Goal: Task Accomplishment & Management: Use online tool/utility

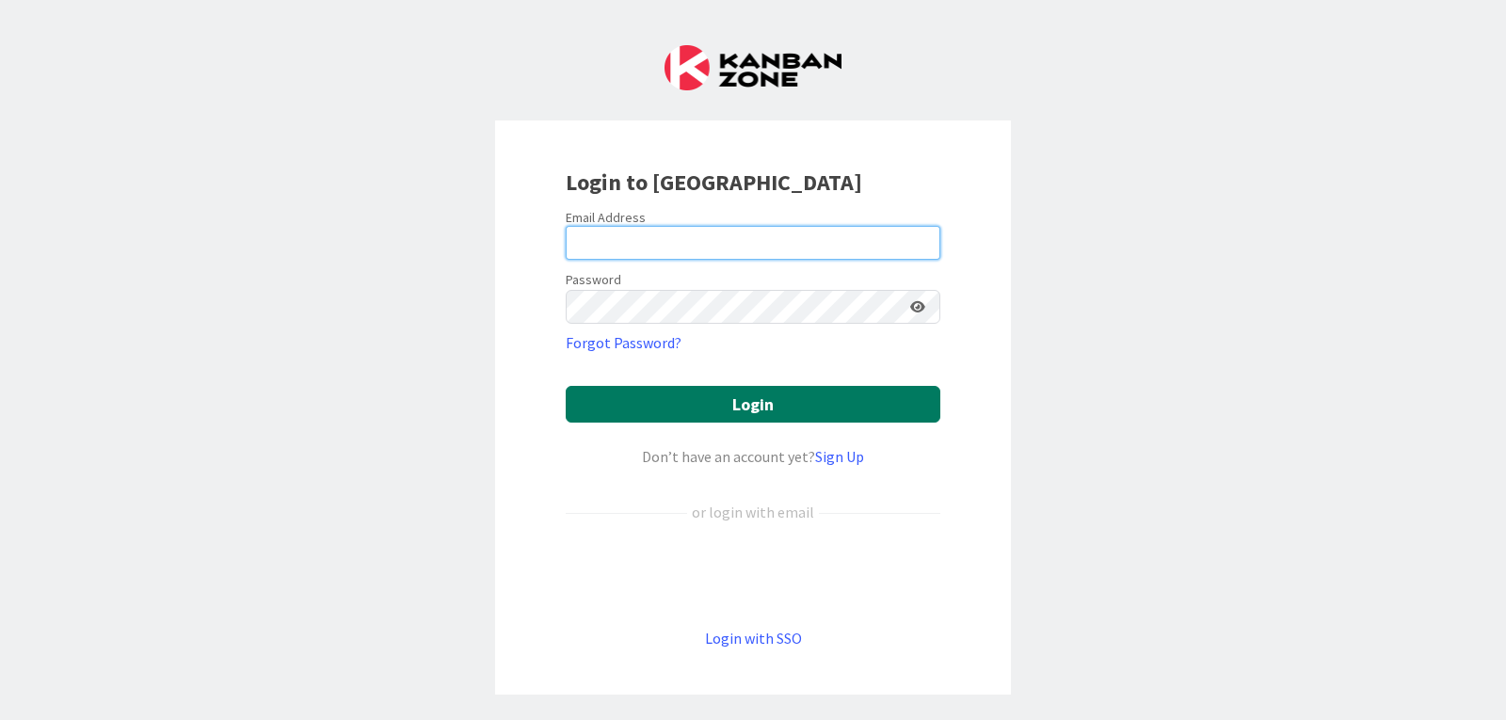
type input "[PERSON_NAME][EMAIL_ADDRESS][PERSON_NAME][DOMAIN_NAME]"
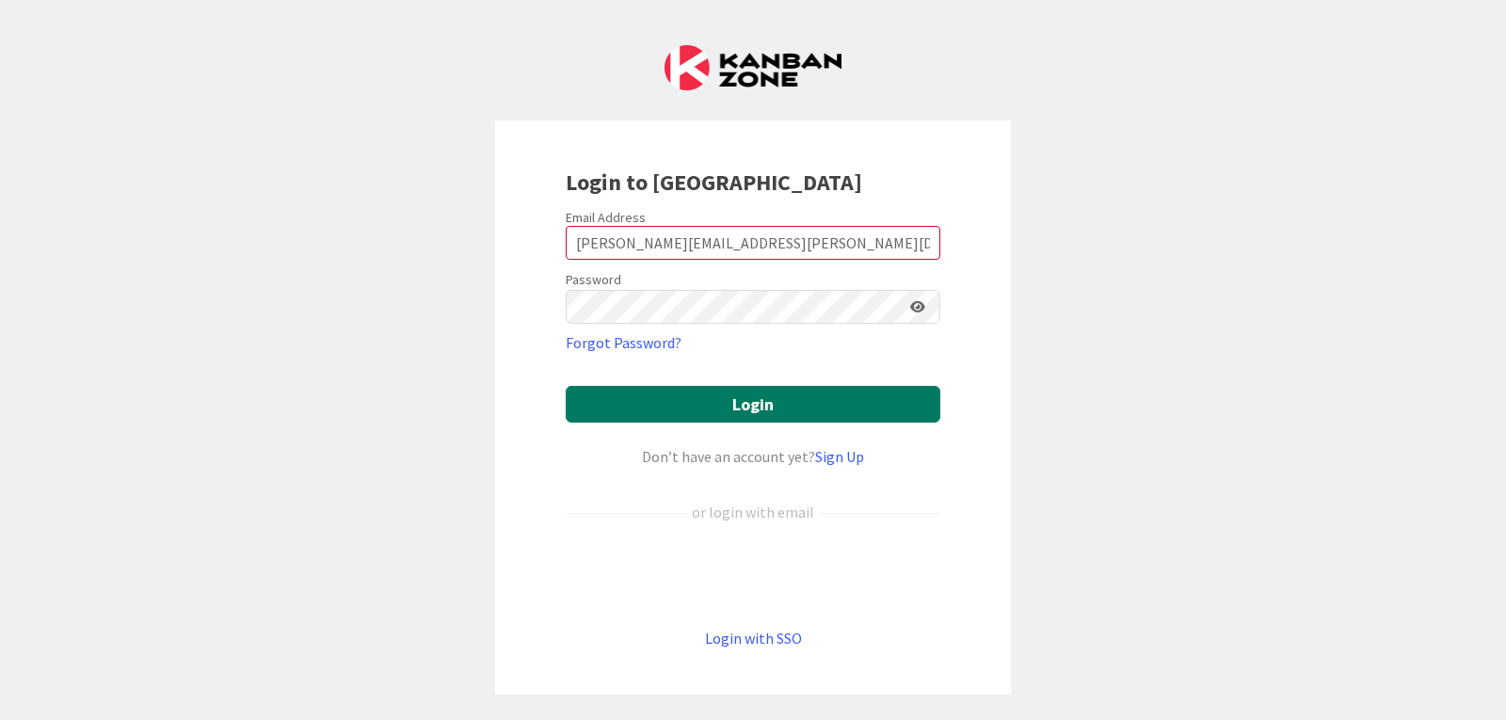
click at [749, 408] on button "Login" at bounding box center [753, 404] width 375 height 37
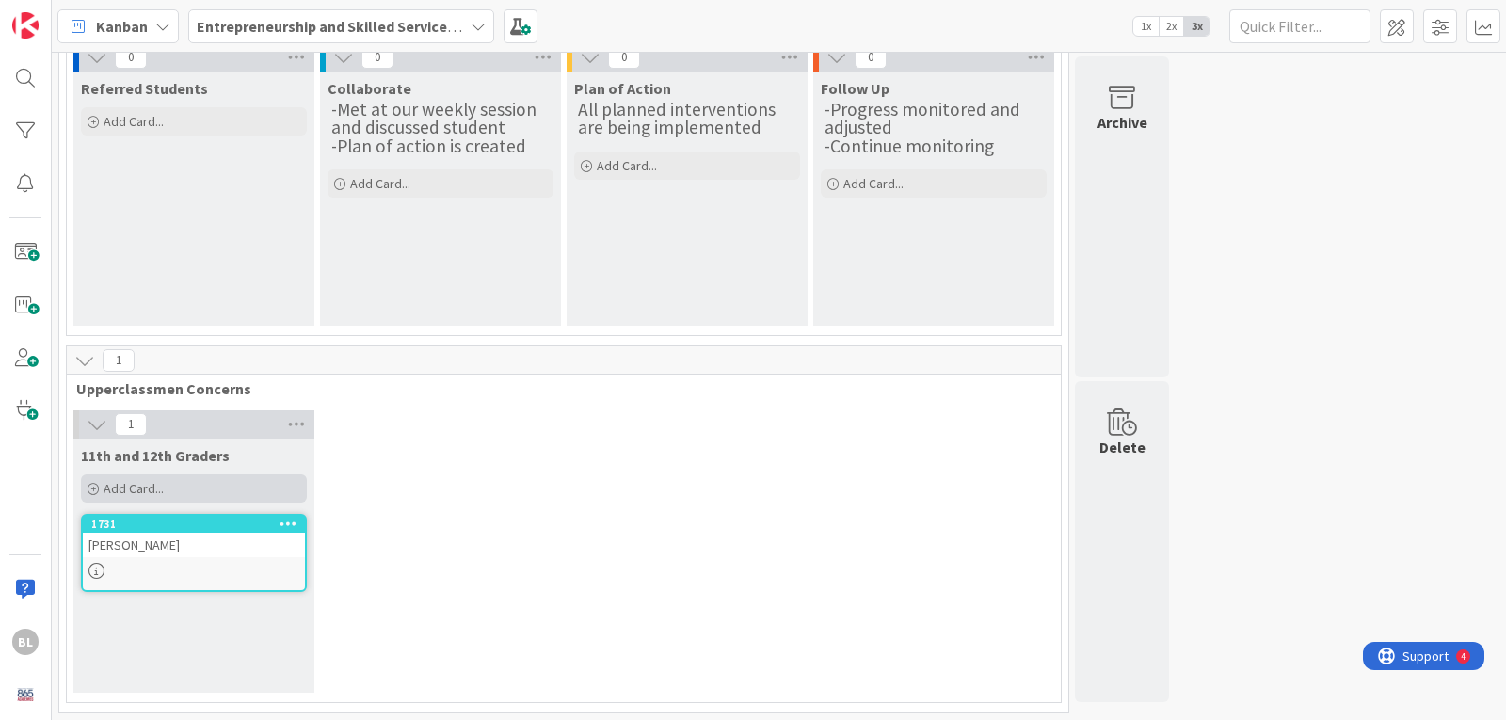
scroll to position [146, 0]
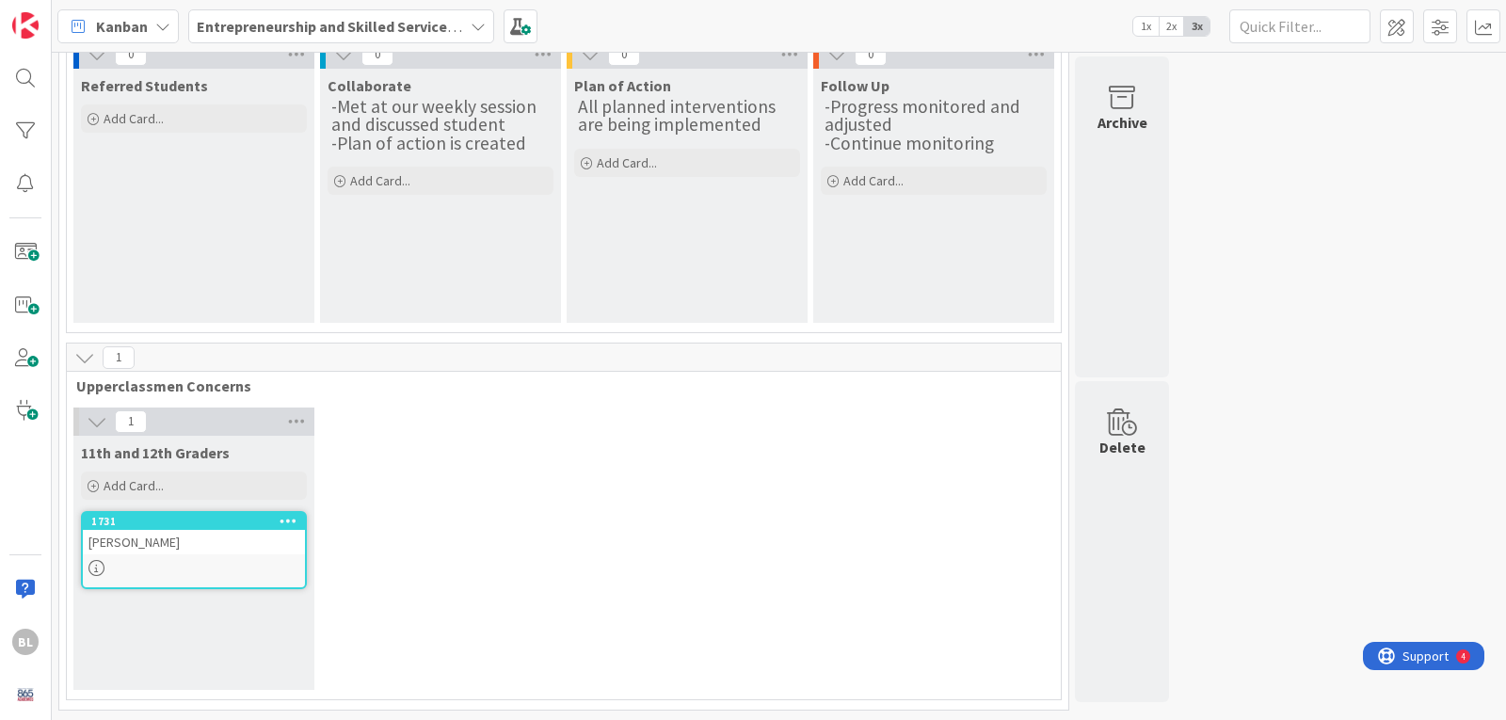
click at [168, 542] on div "[PERSON_NAME]" at bounding box center [194, 542] width 222 height 24
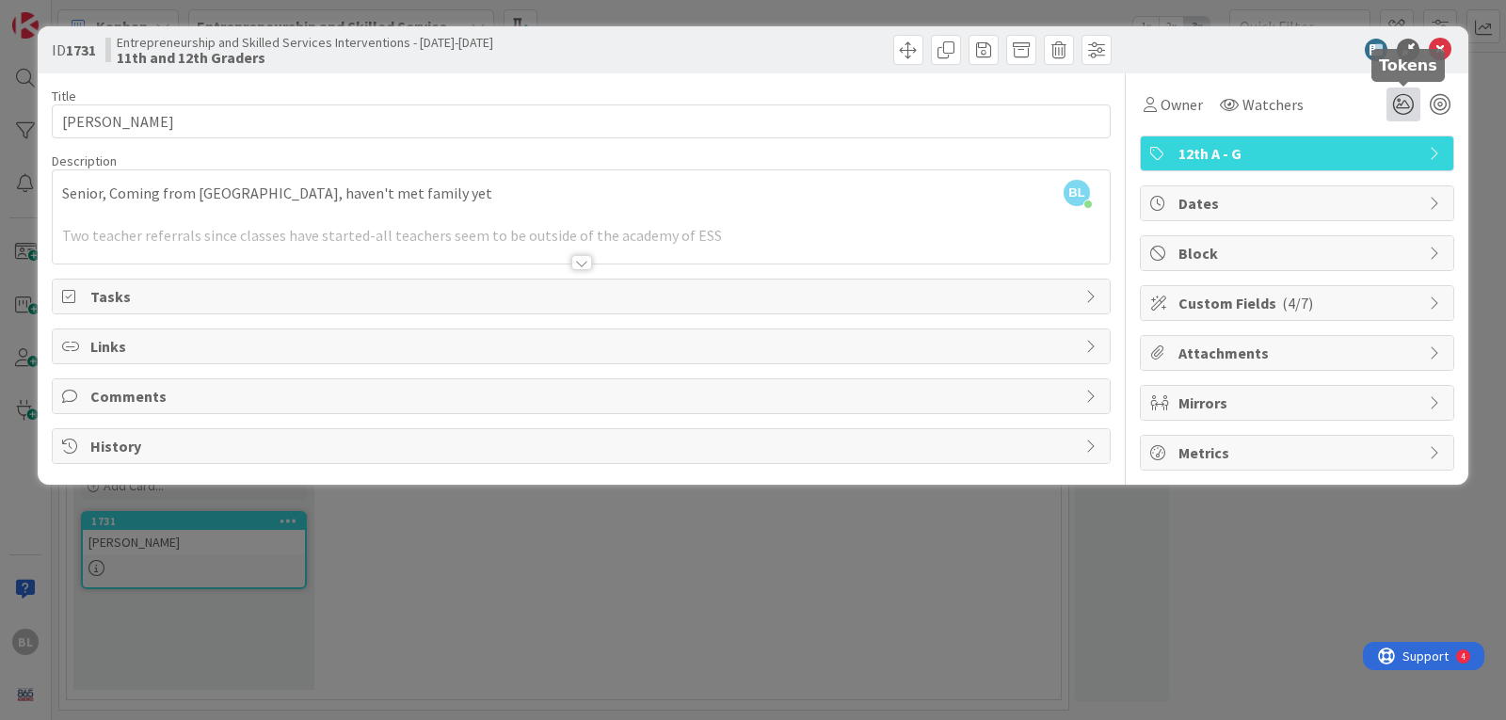
click at [1408, 98] on icon at bounding box center [1403, 105] width 34 height 34
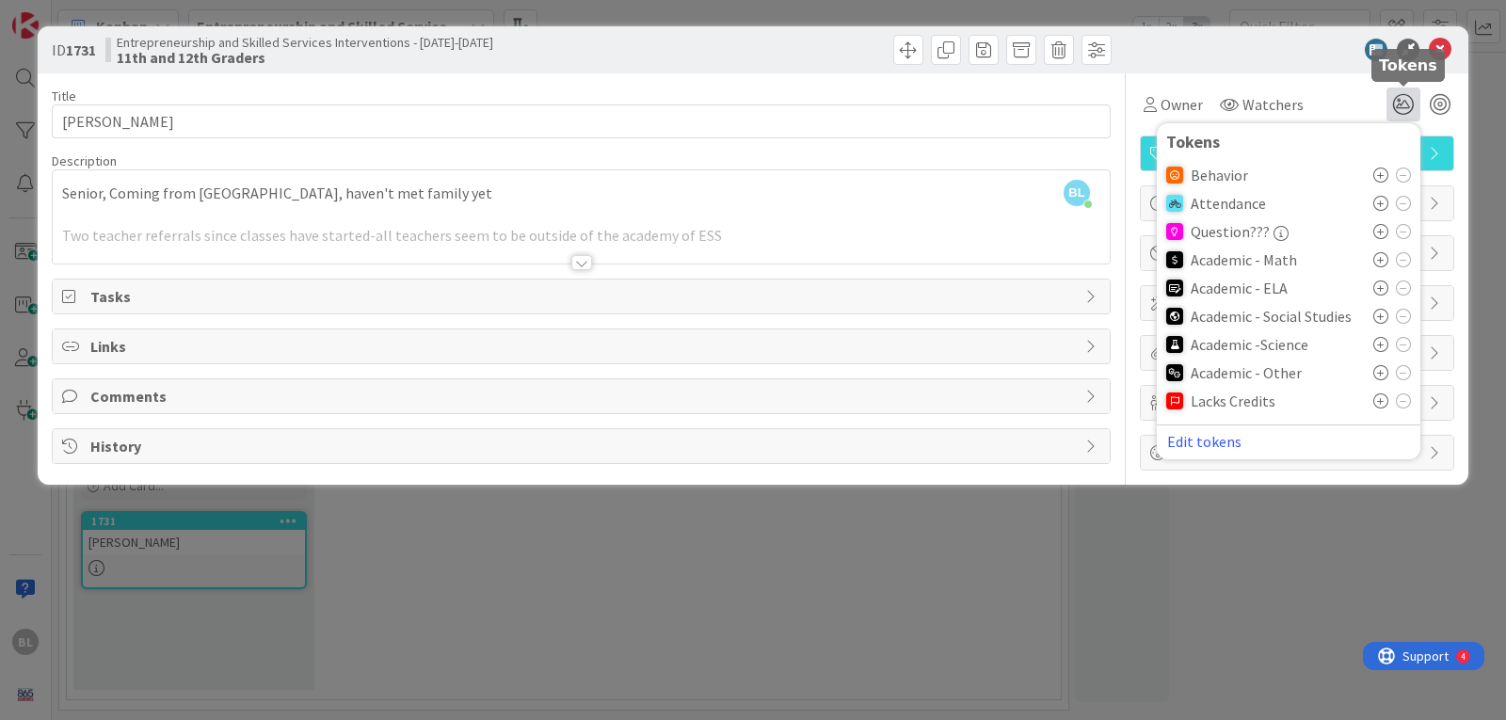
click at [1408, 98] on icon at bounding box center [1403, 105] width 34 height 34
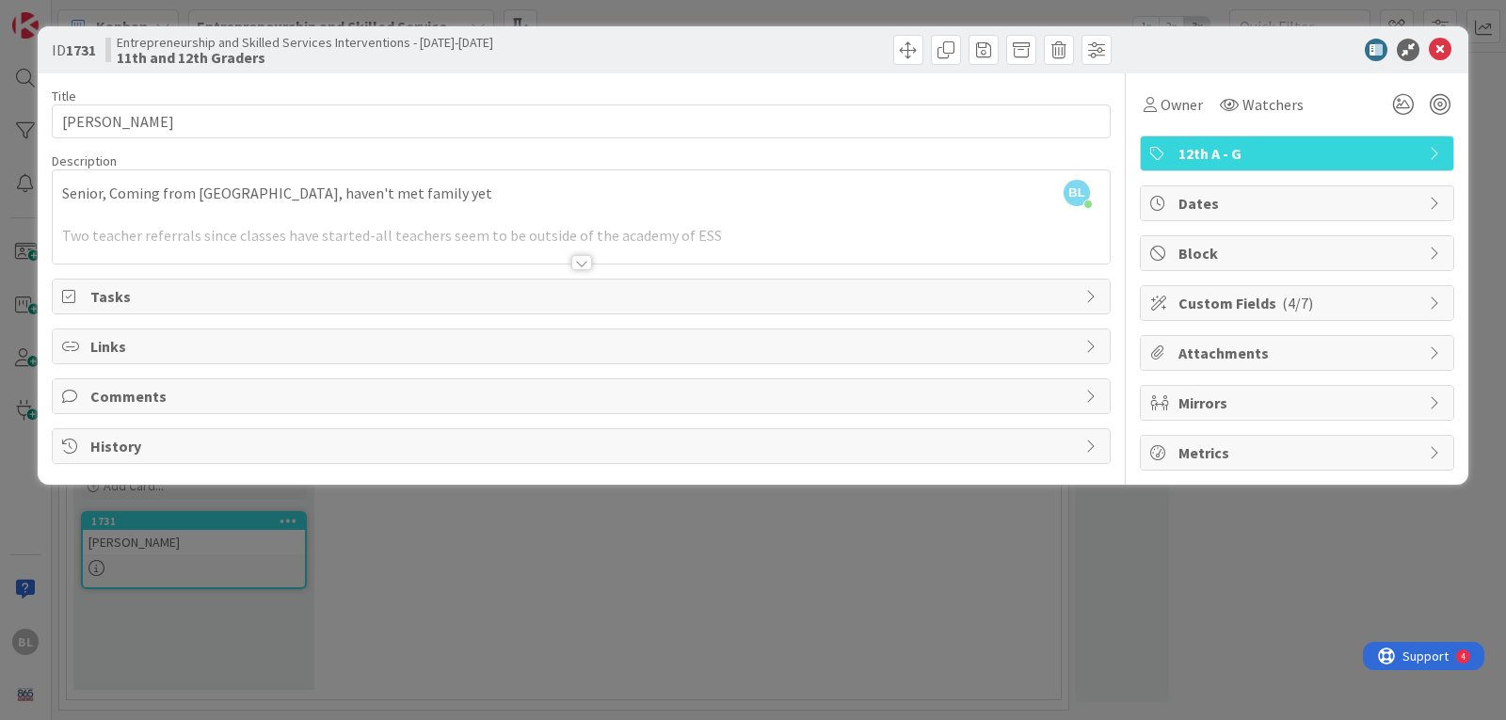
click at [1428, 303] on div "Custom Fields ( 4/7 )" at bounding box center [1297, 303] width 312 height 34
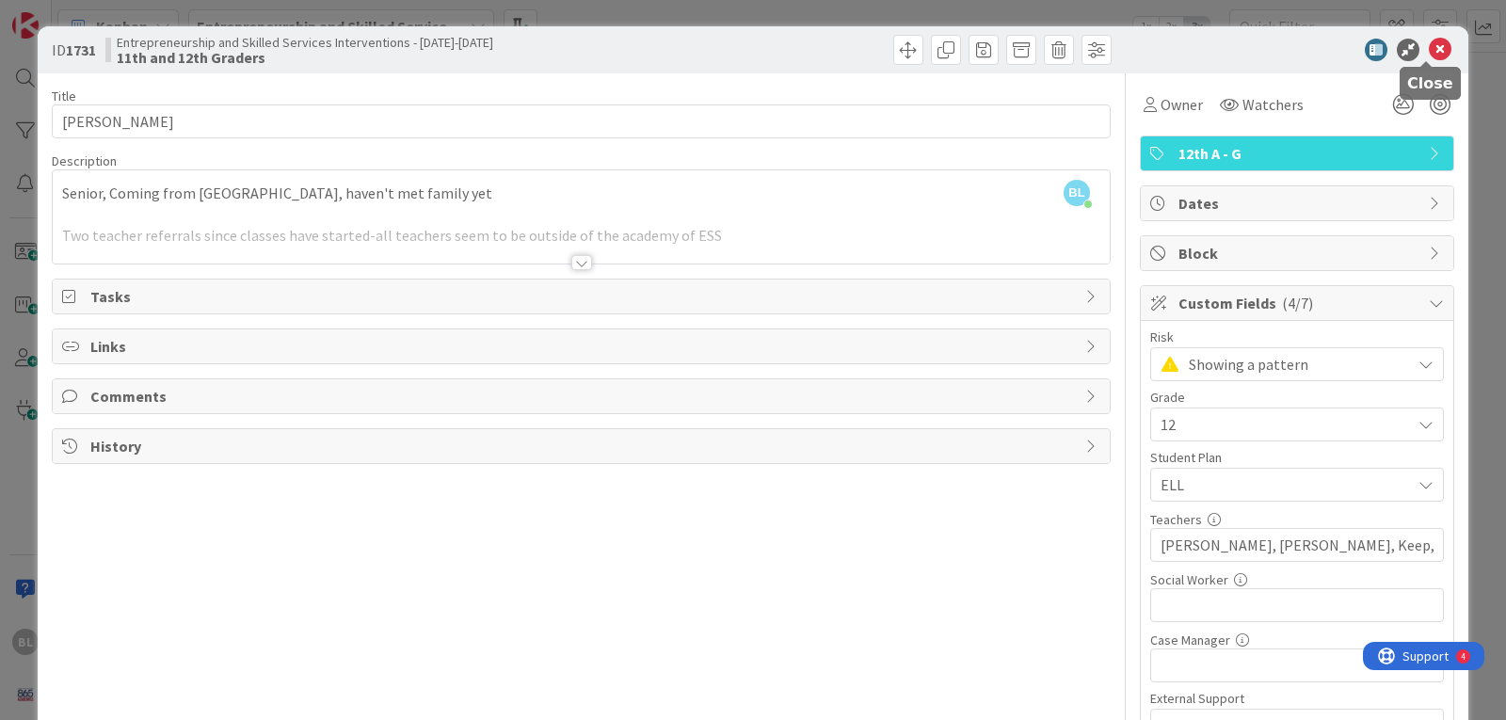
click at [1430, 50] on icon at bounding box center [1440, 50] width 23 height 23
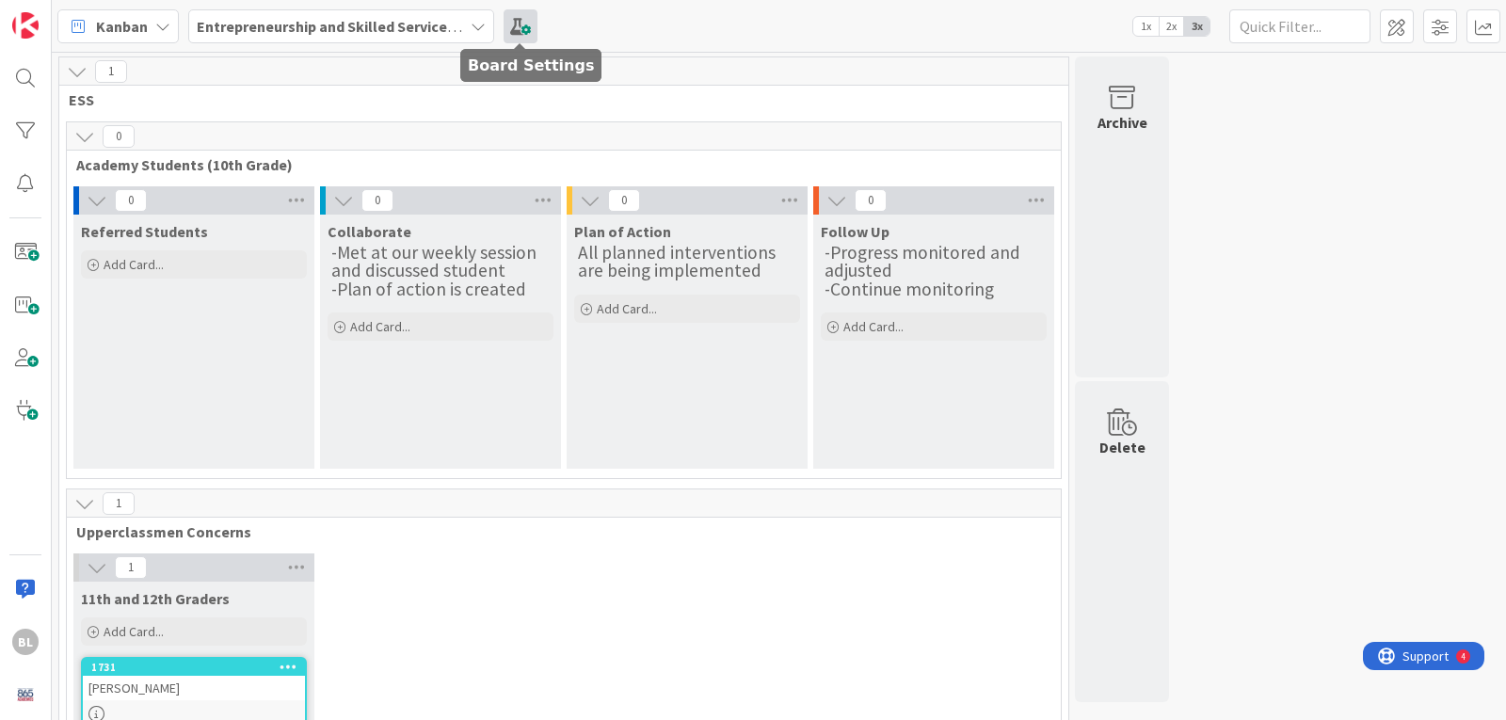
click at [518, 29] on span at bounding box center [521, 26] width 34 height 34
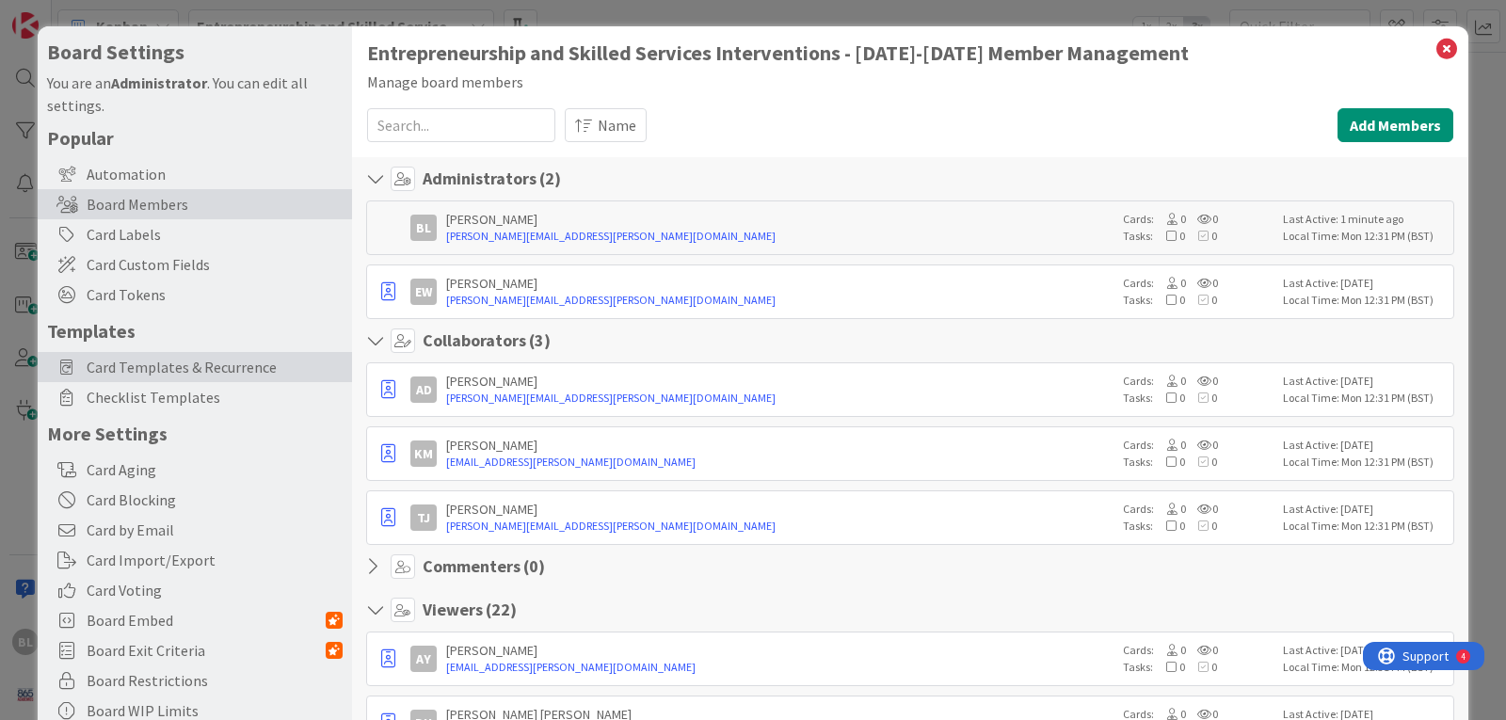
click at [228, 367] on span "Card Templates & Recurrence" at bounding box center [215, 367] width 256 height 23
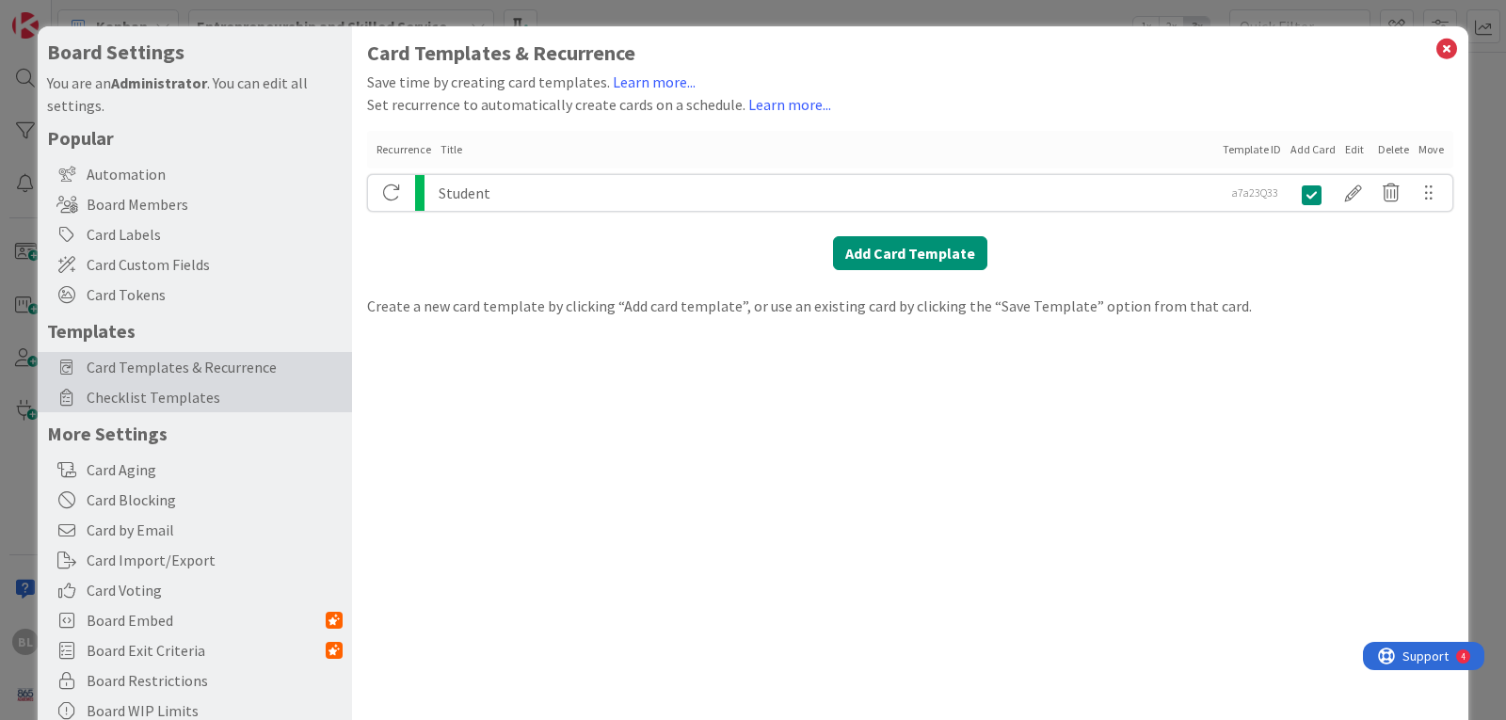
click at [184, 398] on span "Checklist Templates" at bounding box center [215, 397] width 256 height 23
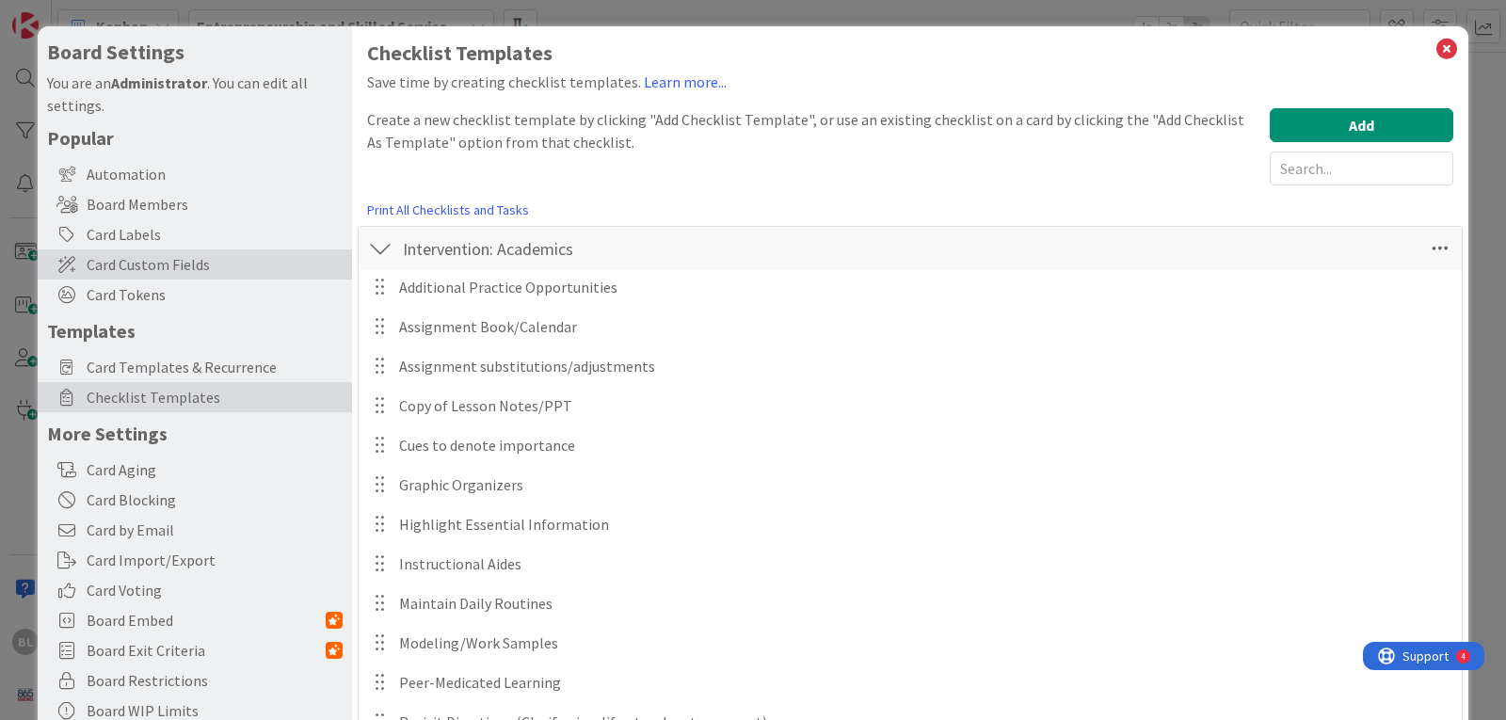
click at [164, 259] on span "Card Custom Fields" at bounding box center [215, 264] width 256 height 23
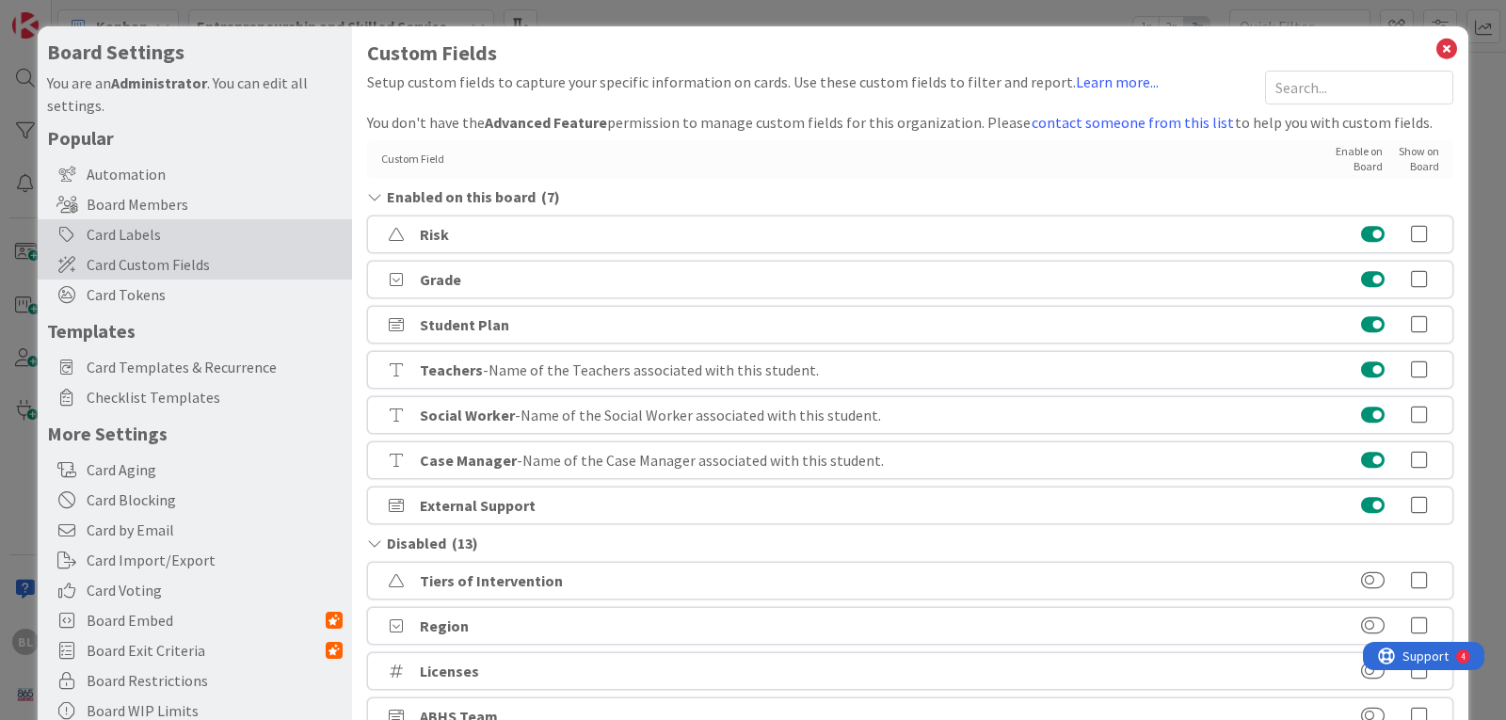
click at [140, 238] on div "Card Labels" at bounding box center [195, 234] width 314 height 30
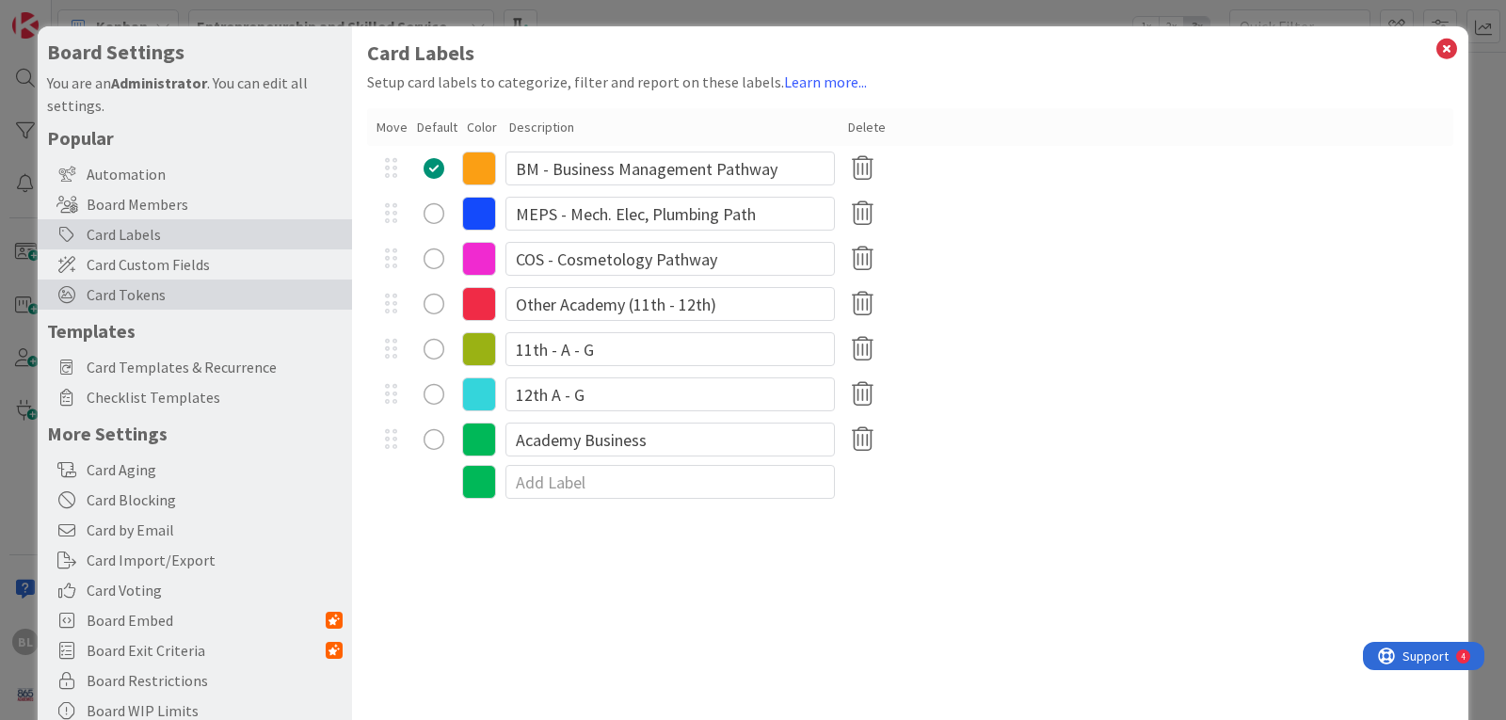
click at [122, 296] on span "Card Tokens" at bounding box center [215, 294] width 256 height 23
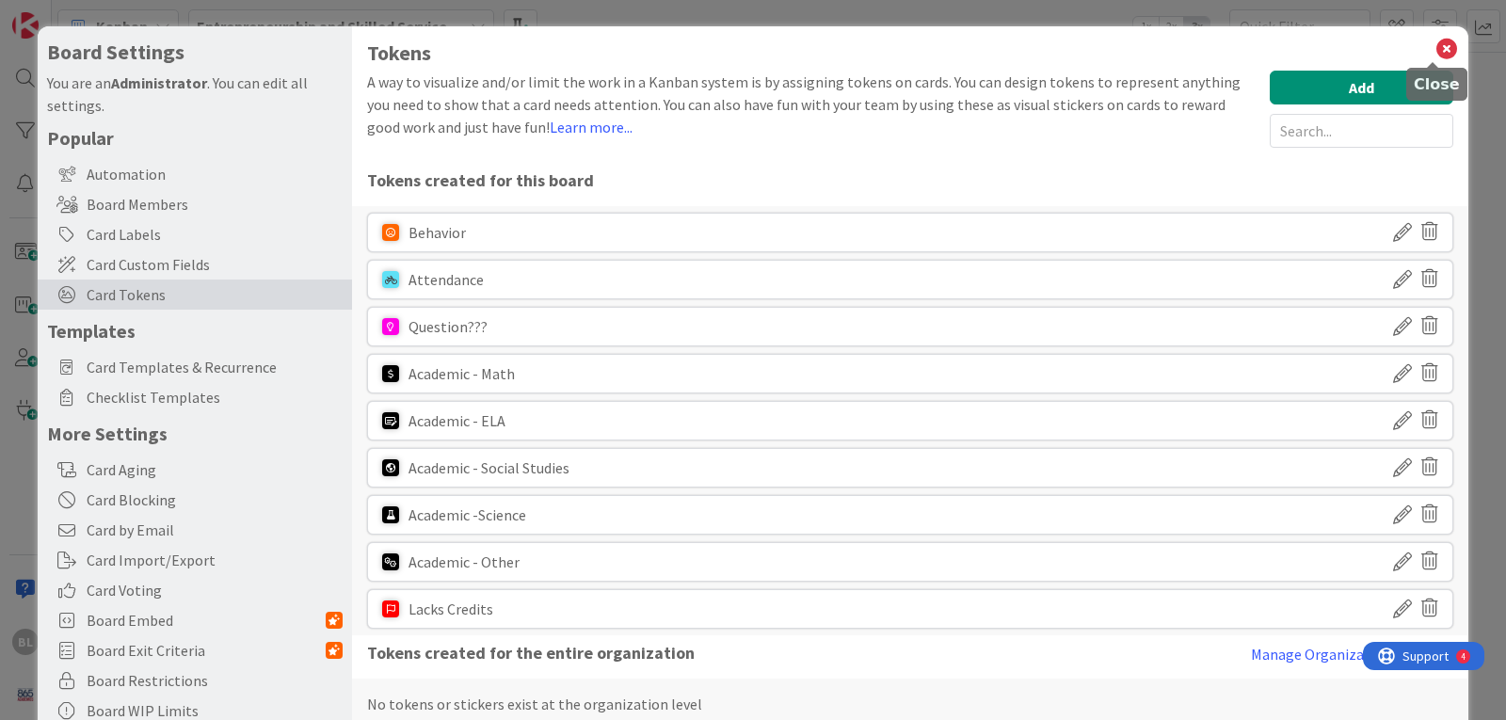
click at [1434, 45] on icon at bounding box center [1446, 49] width 24 height 26
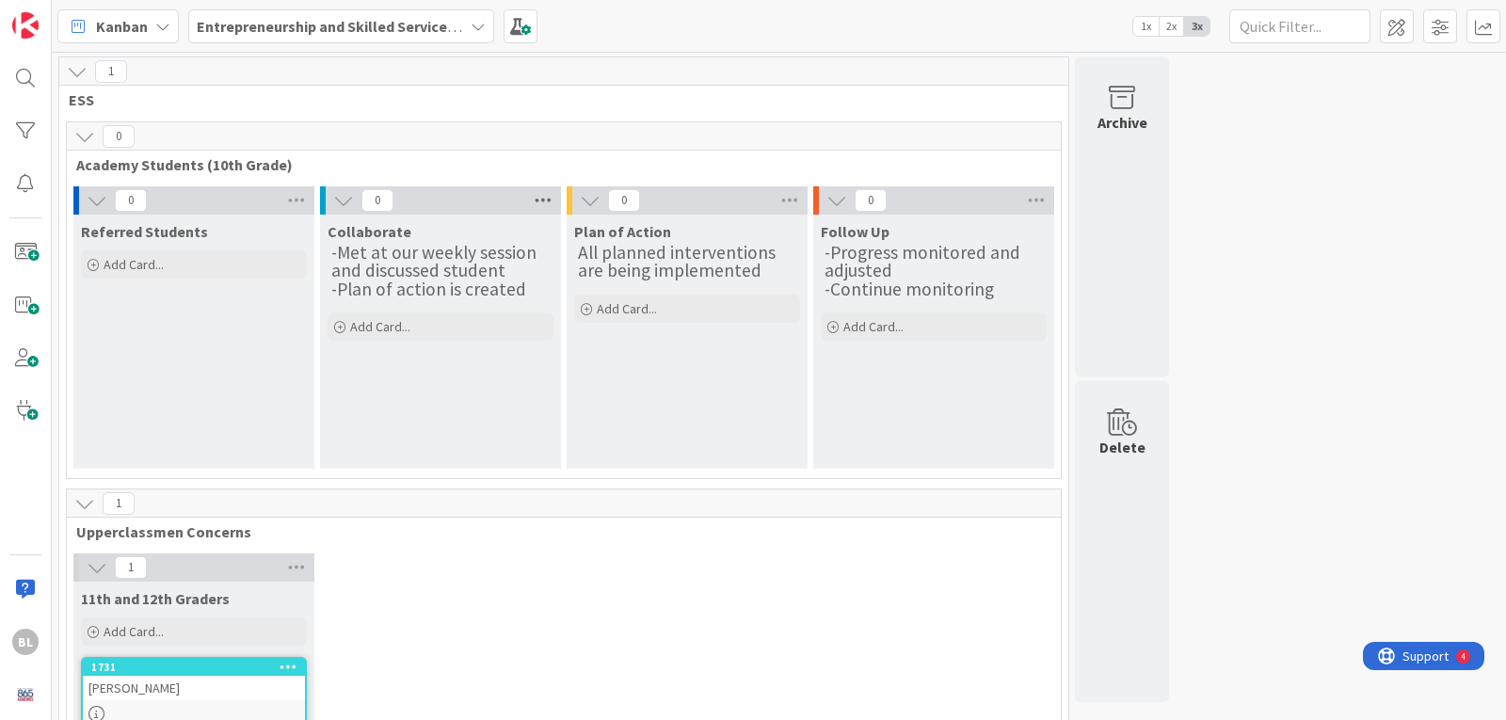
click at [545, 199] on icon at bounding box center [543, 200] width 24 height 28
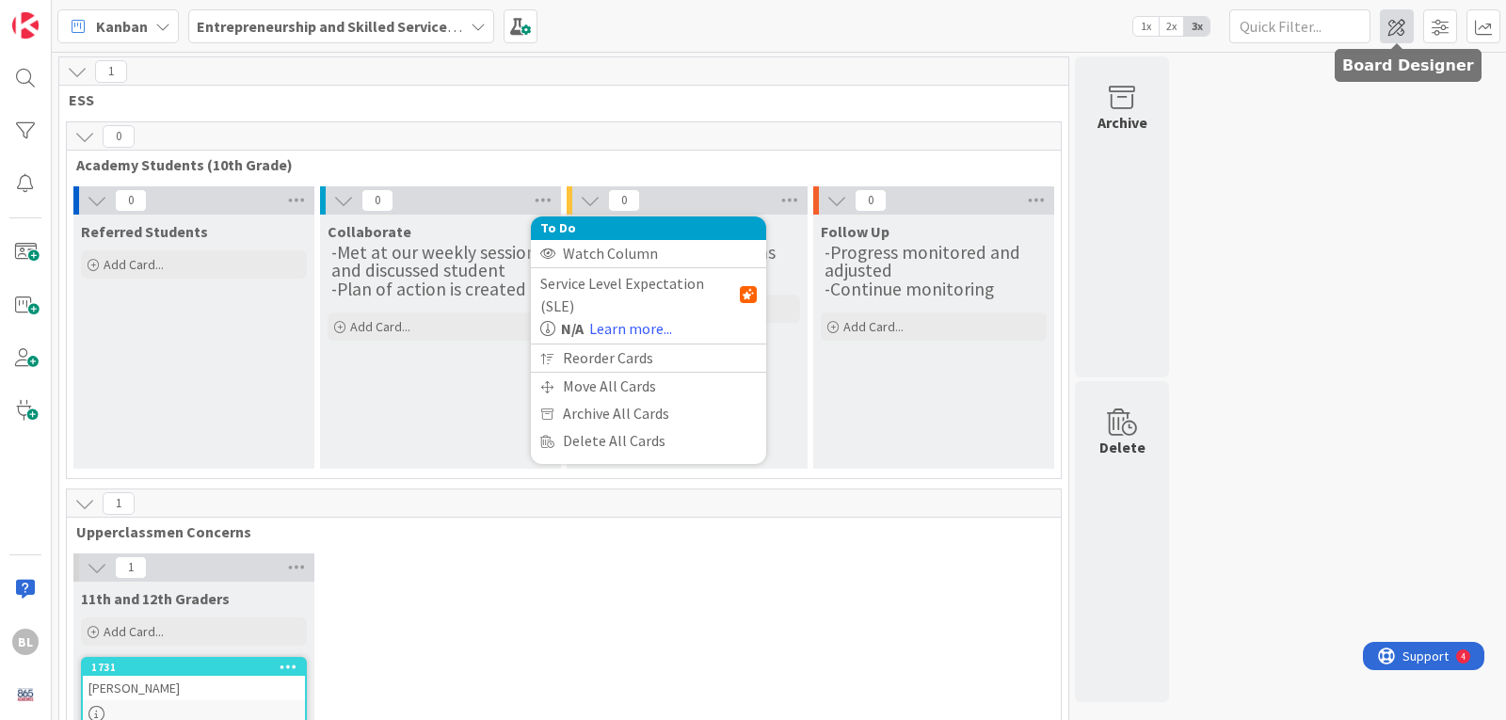
click at [1400, 24] on span at bounding box center [1397, 26] width 34 height 34
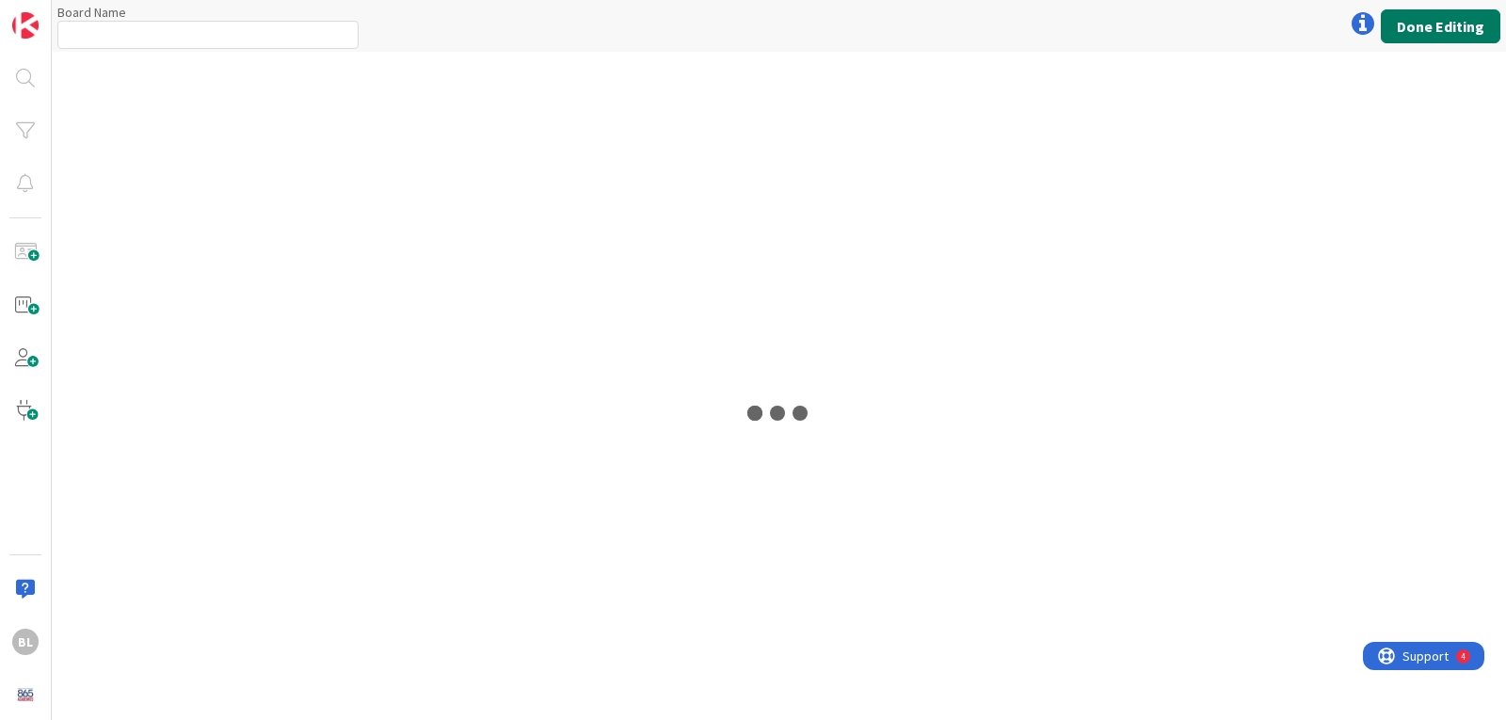
type input "Entrepreneurship and Skilled Services Interventions - [DATE]-[DATE]"
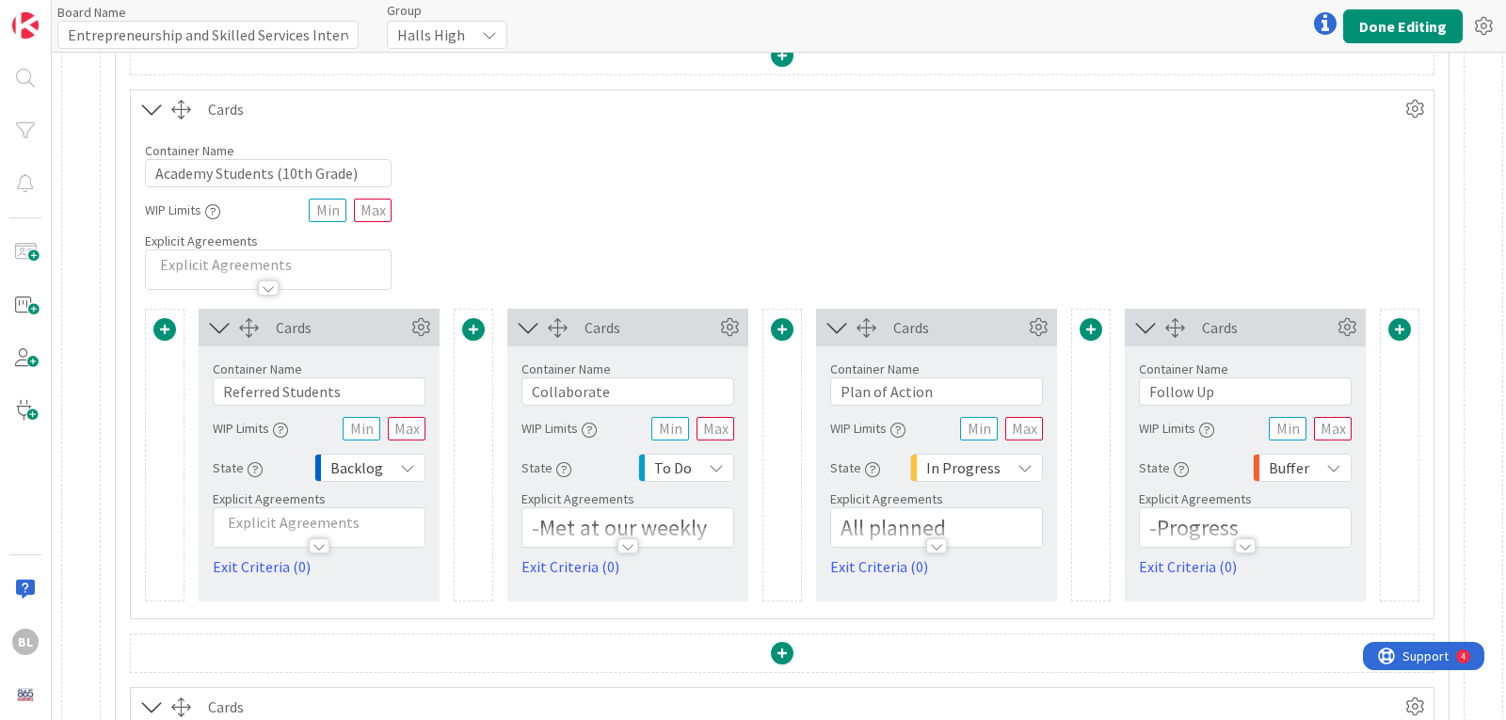
scroll to position [282, 0]
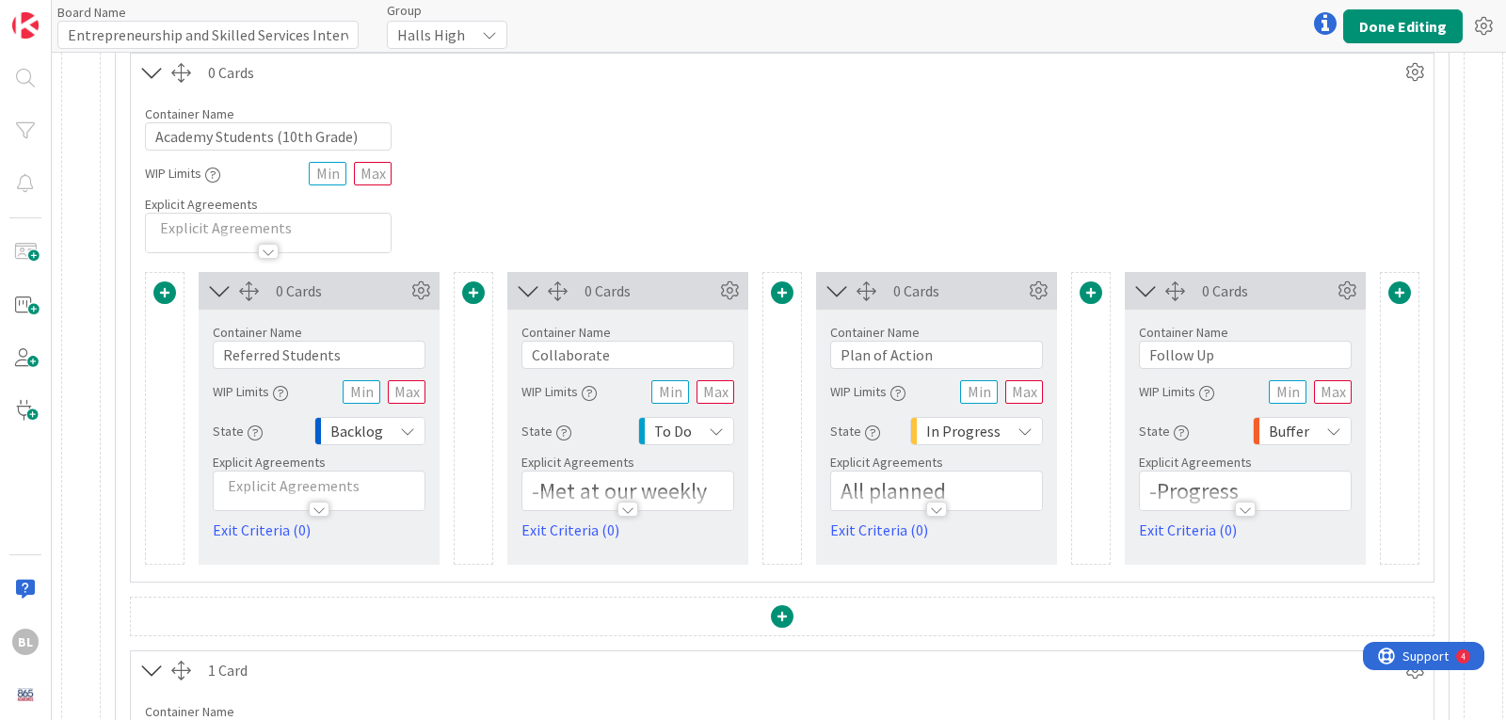
click at [628, 508] on div at bounding box center [627, 509] width 21 height 15
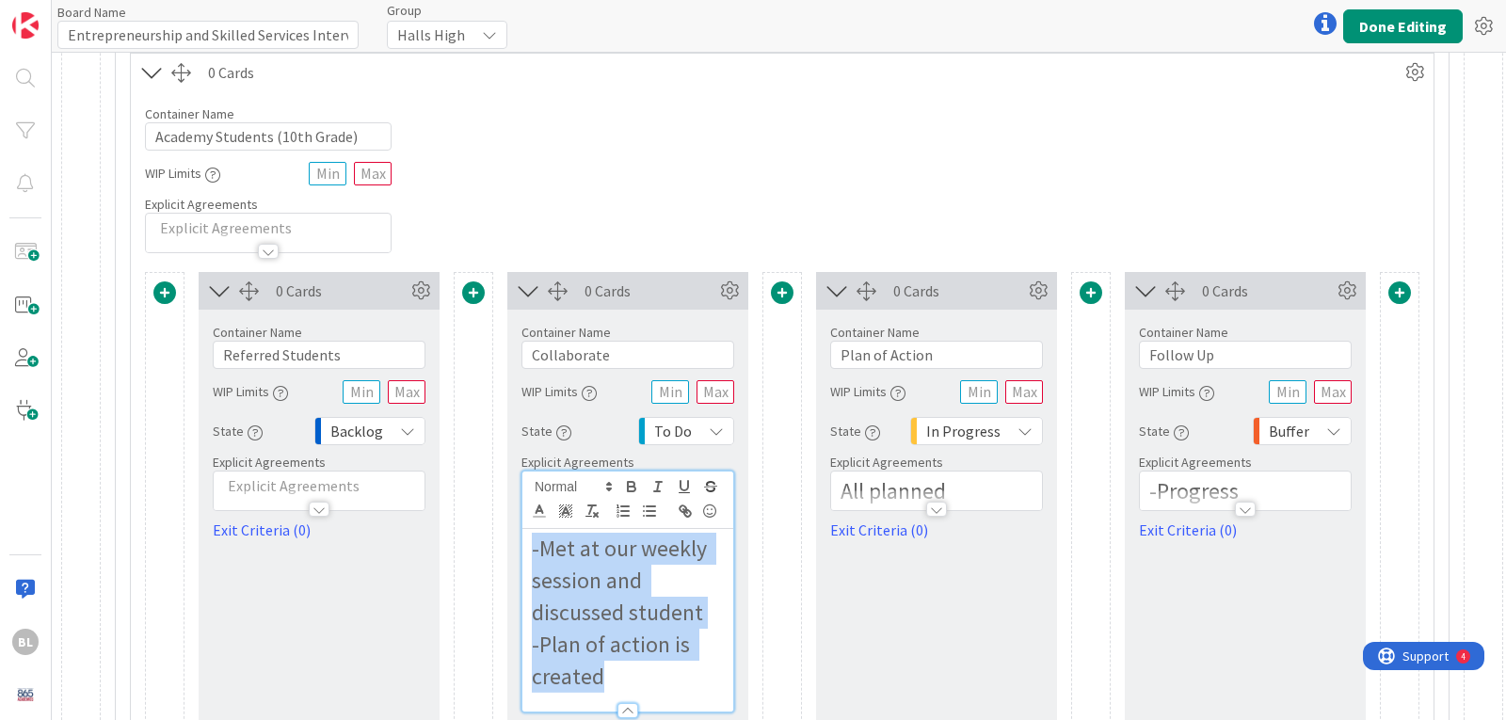
drag, startPoint x: 604, startPoint y: 676, endPoint x: 523, endPoint y: 546, distance: 153.0
click at [523, 546] on div "-Met at our weekly session and discussed student -Plan of action is created" at bounding box center [627, 620] width 211 height 183
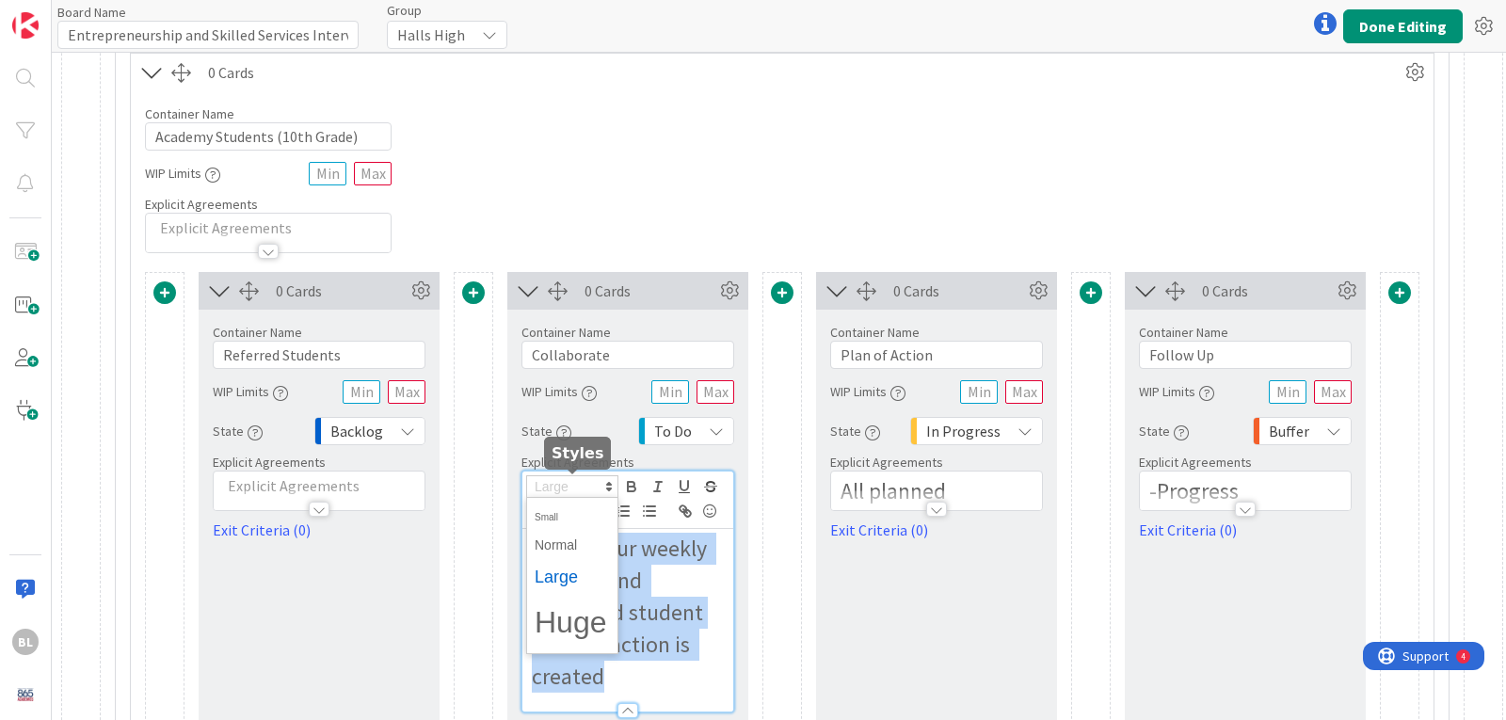
click at [605, 485] on icon at bounding box center [608, 486] width 17 height 17
click at [567, 543] on span at bounding box center [572, 545] width 75 height 29
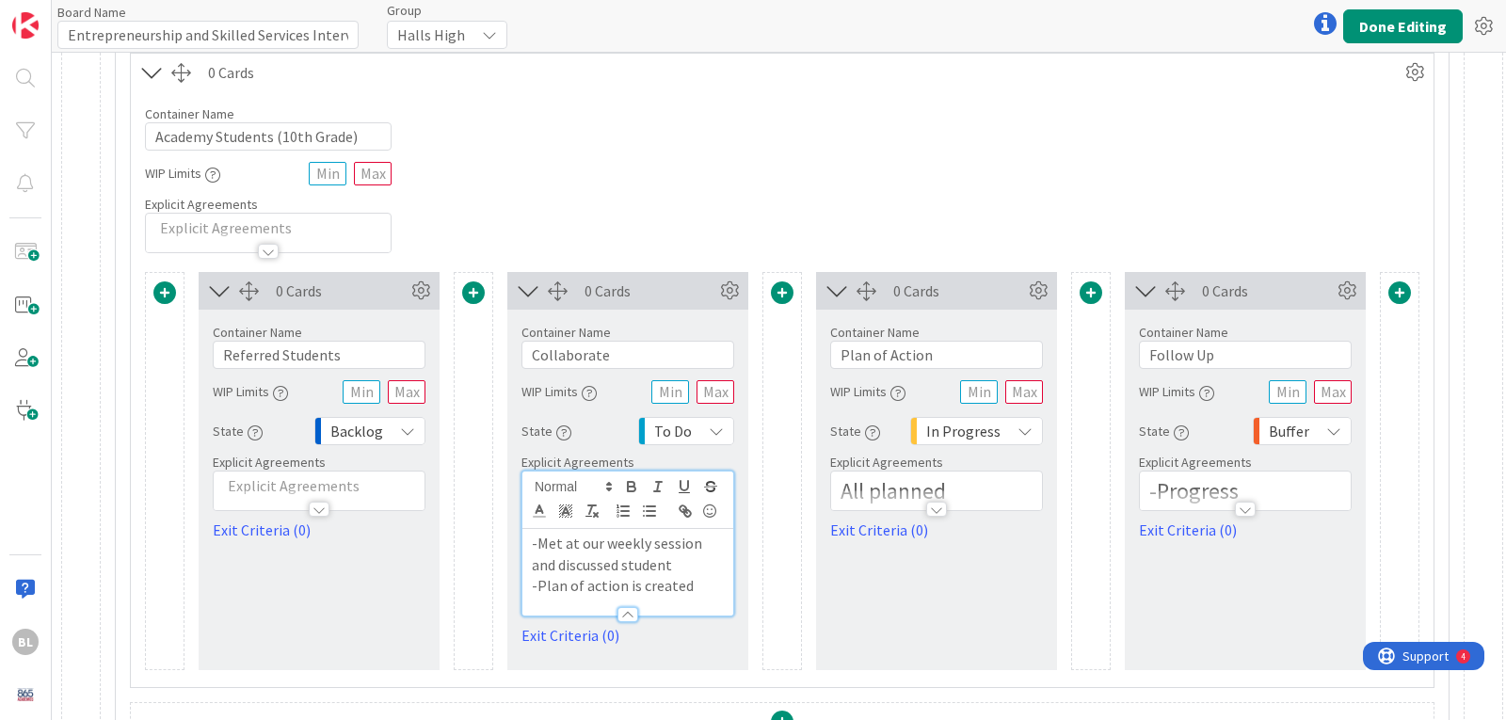
click at [622, 612] on div at bounding box center [627, 614] width 21 height 15
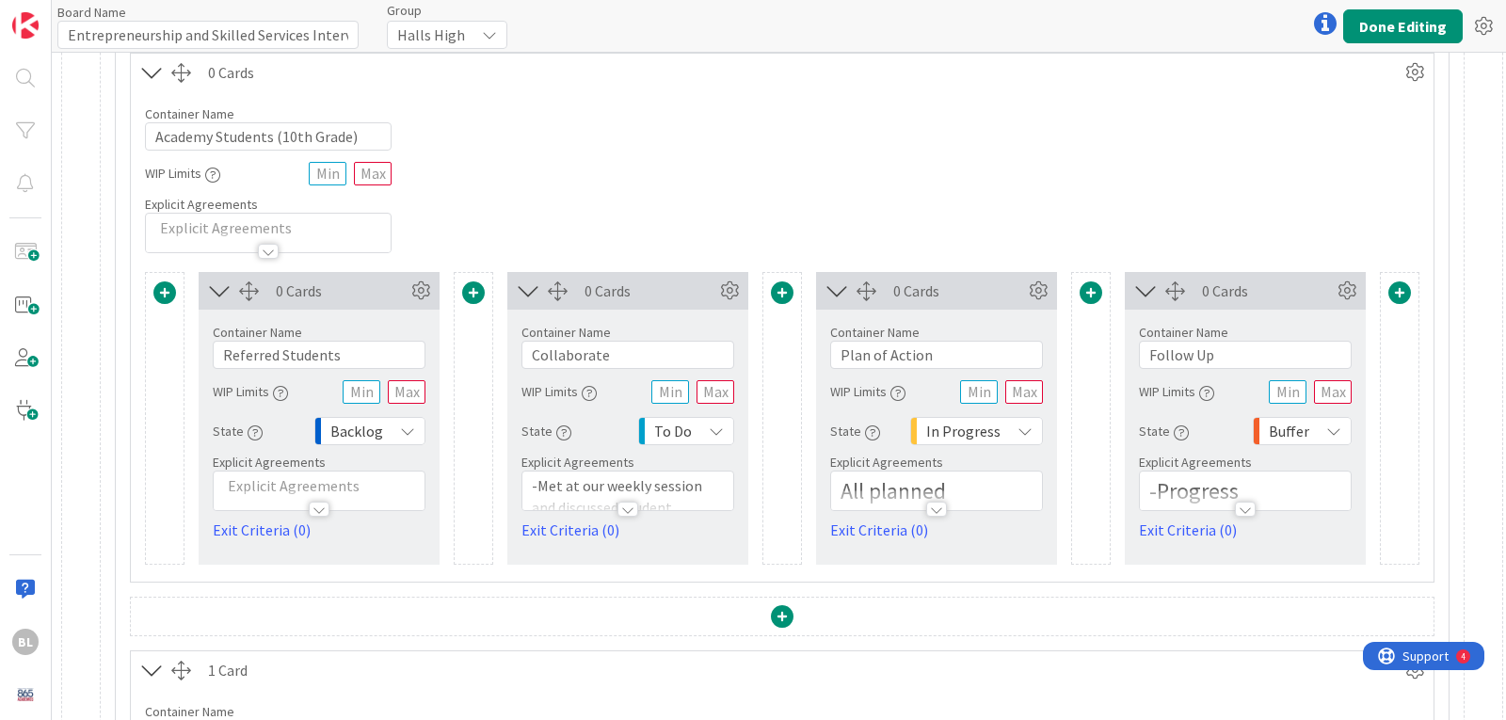
click at [937, 512] on div at bounding box center [936, 509] width 21 height 15
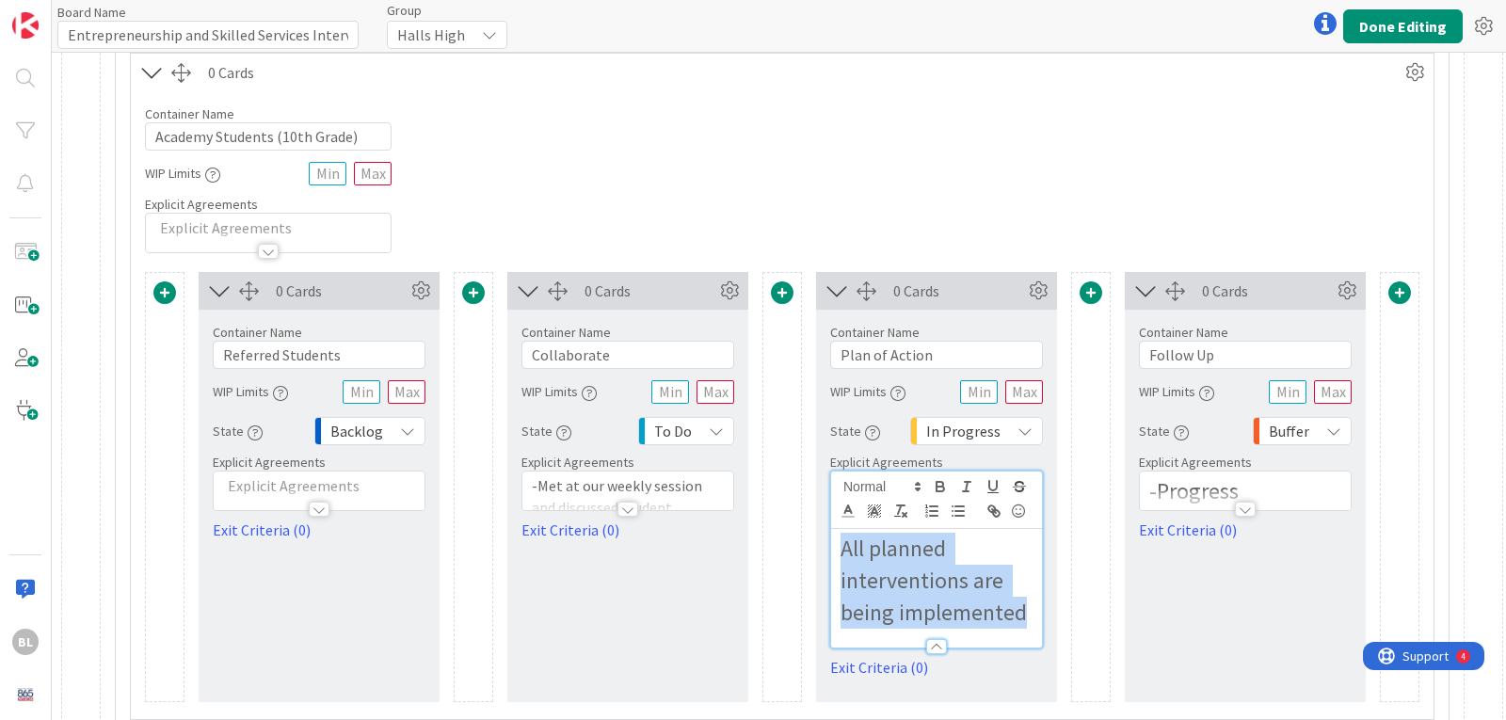
drag, startPoint x: 1025, startPoint y: 613, endPoint x: 821, endPoint y: 548, distance: 214.3
click at [821, 548] on div "Container Name 14 / 64 Plan of Action WIP Limits State In Progress Explicit Agr…" at bounding box center [936, 494] width 241 height 369
click at [918, 484] on polygon at bounding box center [918, 484] width 4 height 2
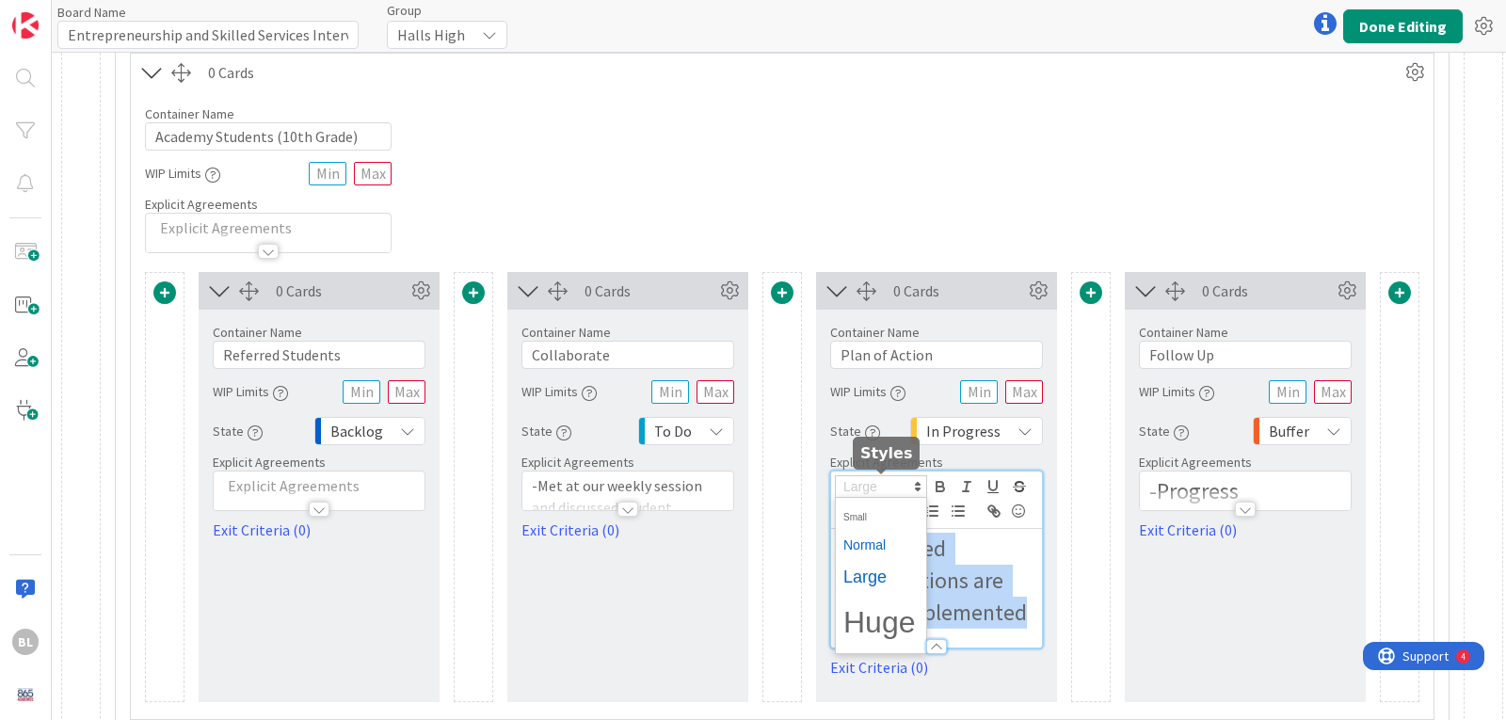
click at [869, 545] on span at bounding box center [880, 545] width 75 height 29
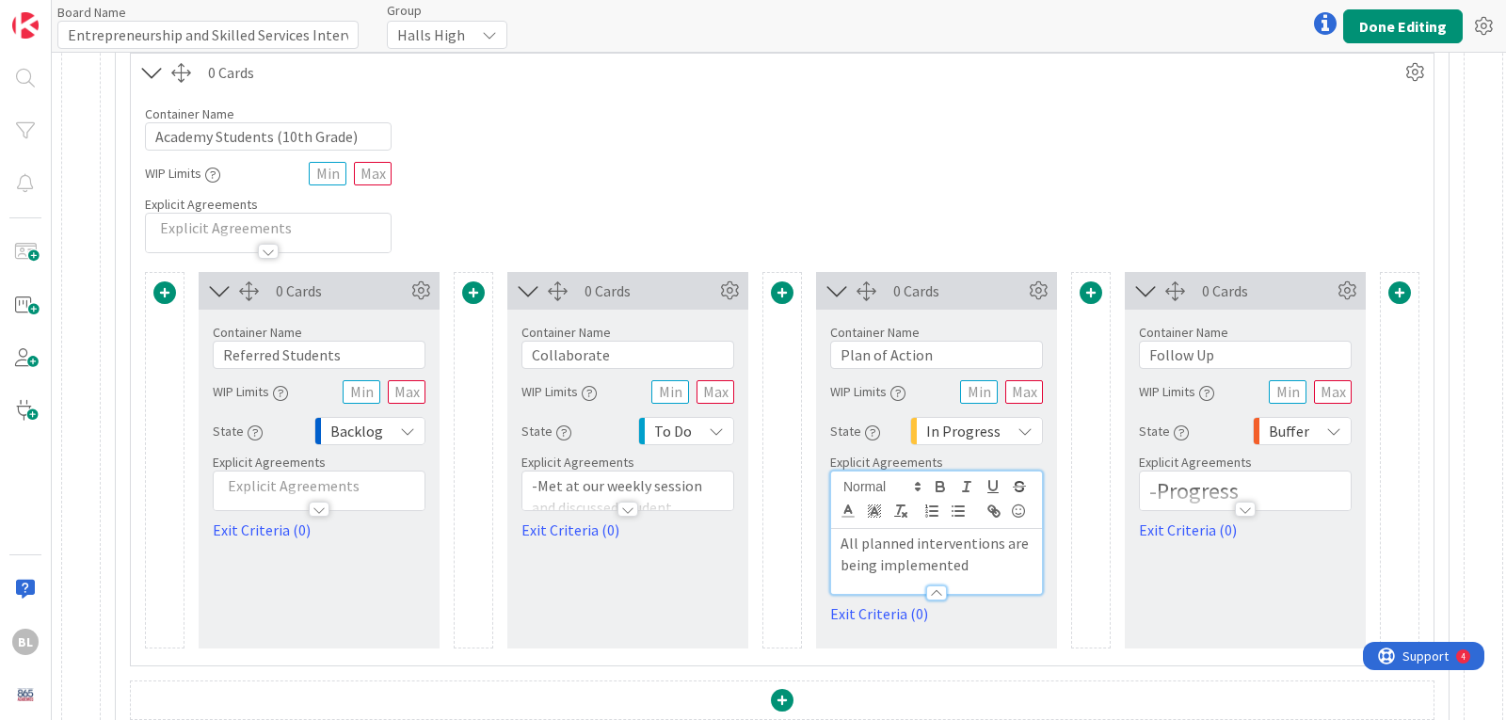
click at [1242, 510] on div at bounding box center [1245, 509] width 21 height 15
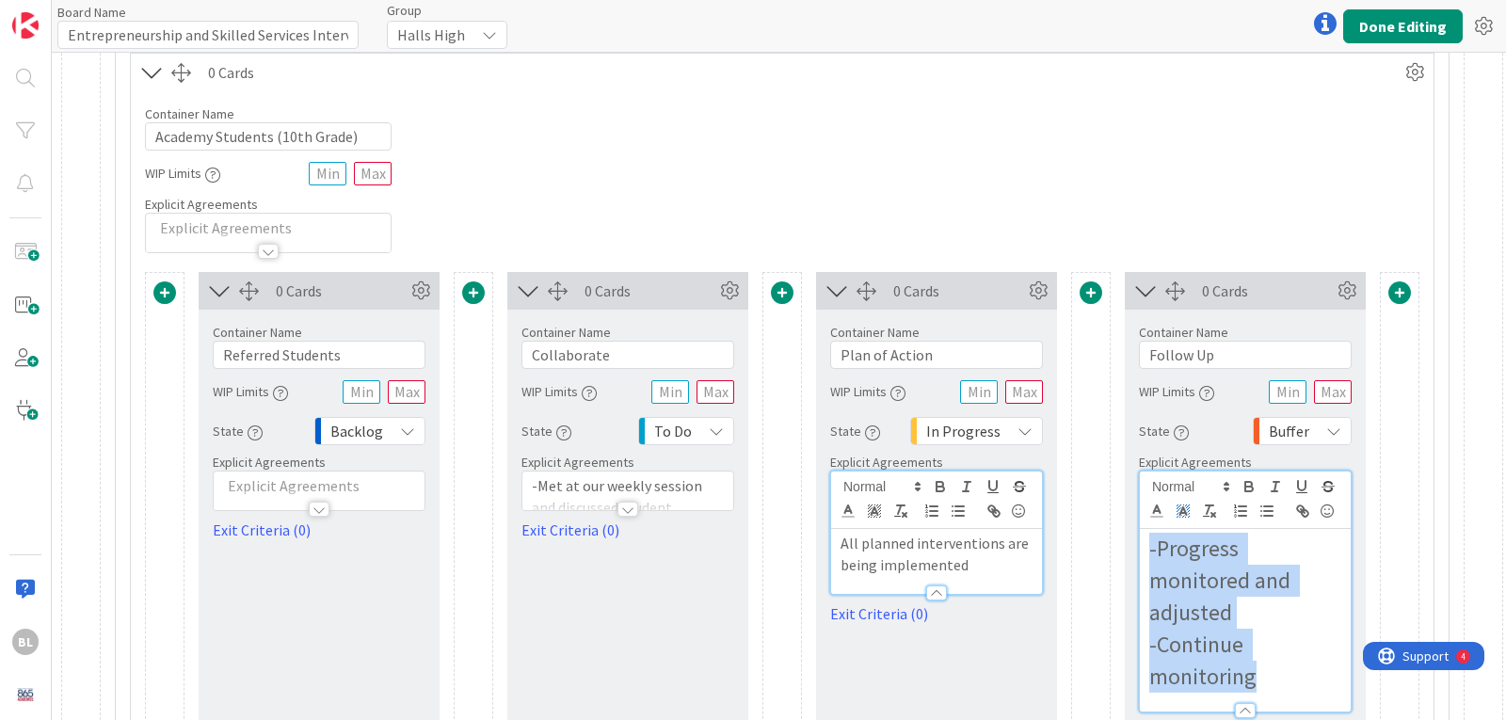
drag, startPoint x: 1254, startPoint y: 677, endPoint x: 1172, endPoint y: 502, distance: 193.3
click at [1130, 536] on div "Container Name 9 / 64 Follow Up WIP Limits State Buffer Explicit Agreements -Pr…" at bounding box center [1245, 526] width 241 height 433
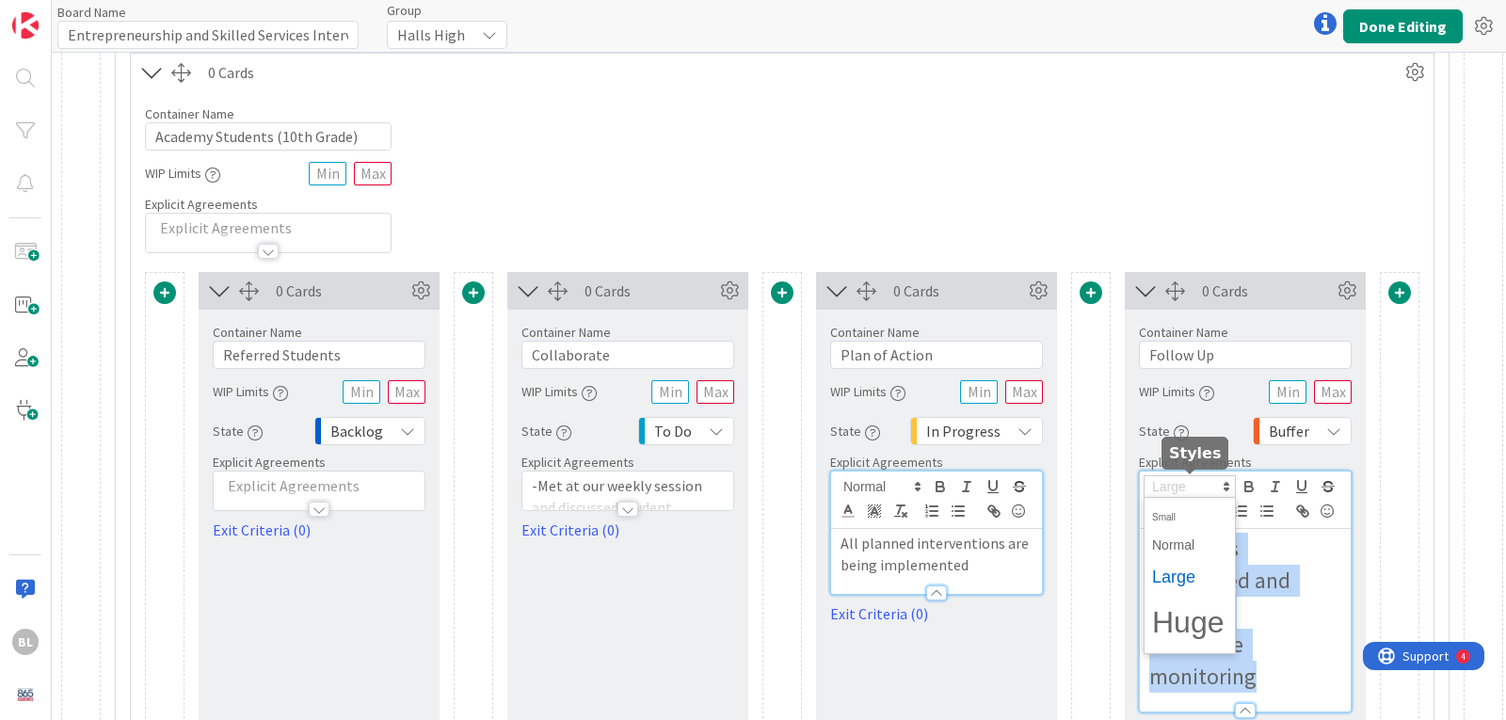
click at [1231, 486] on icon at bounding box center [1226, 486] width 17 height 17
click at [1180, 547] on span at bounding box center [1189, 545] width 75 height 29
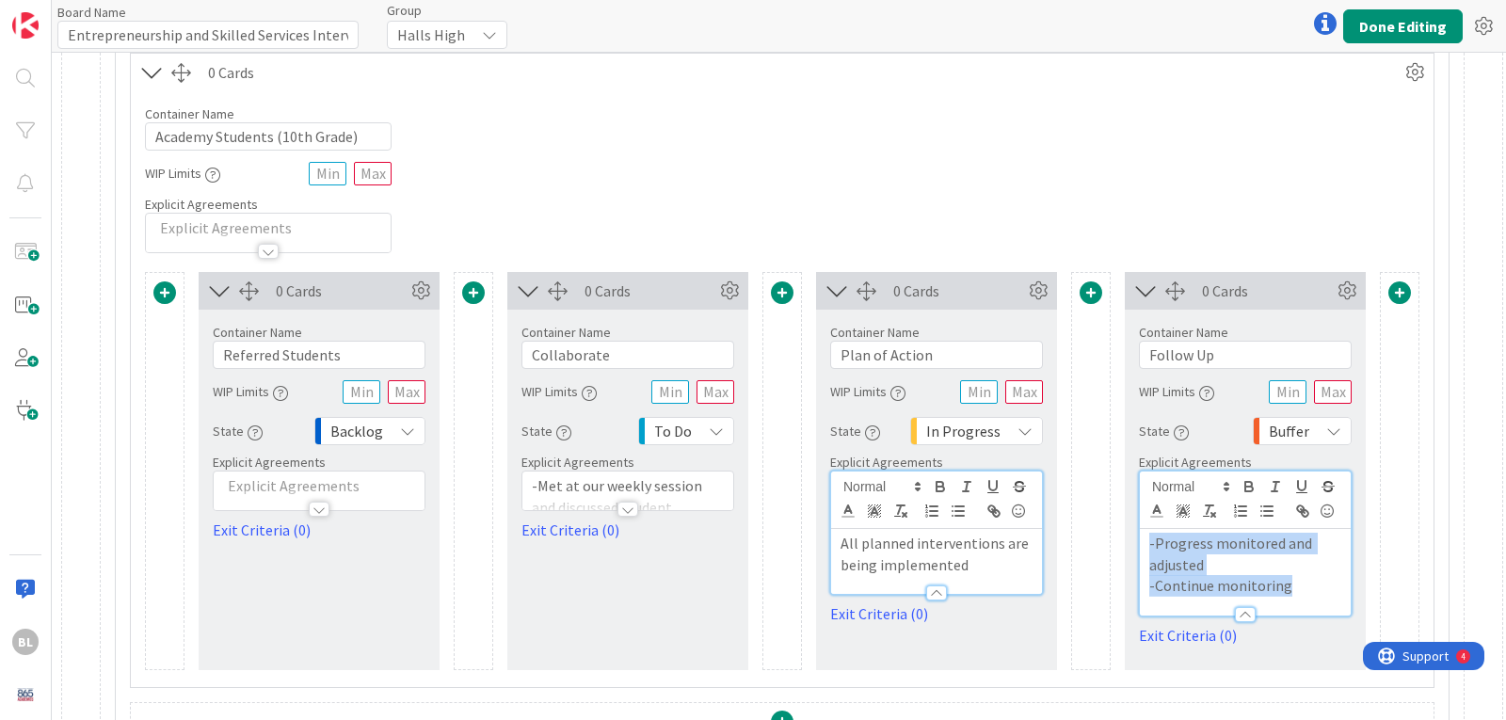
click at [1314, 570] on p "-Progress monitored and adjusted" at bounding box center [1245, 554] width 192 height 42
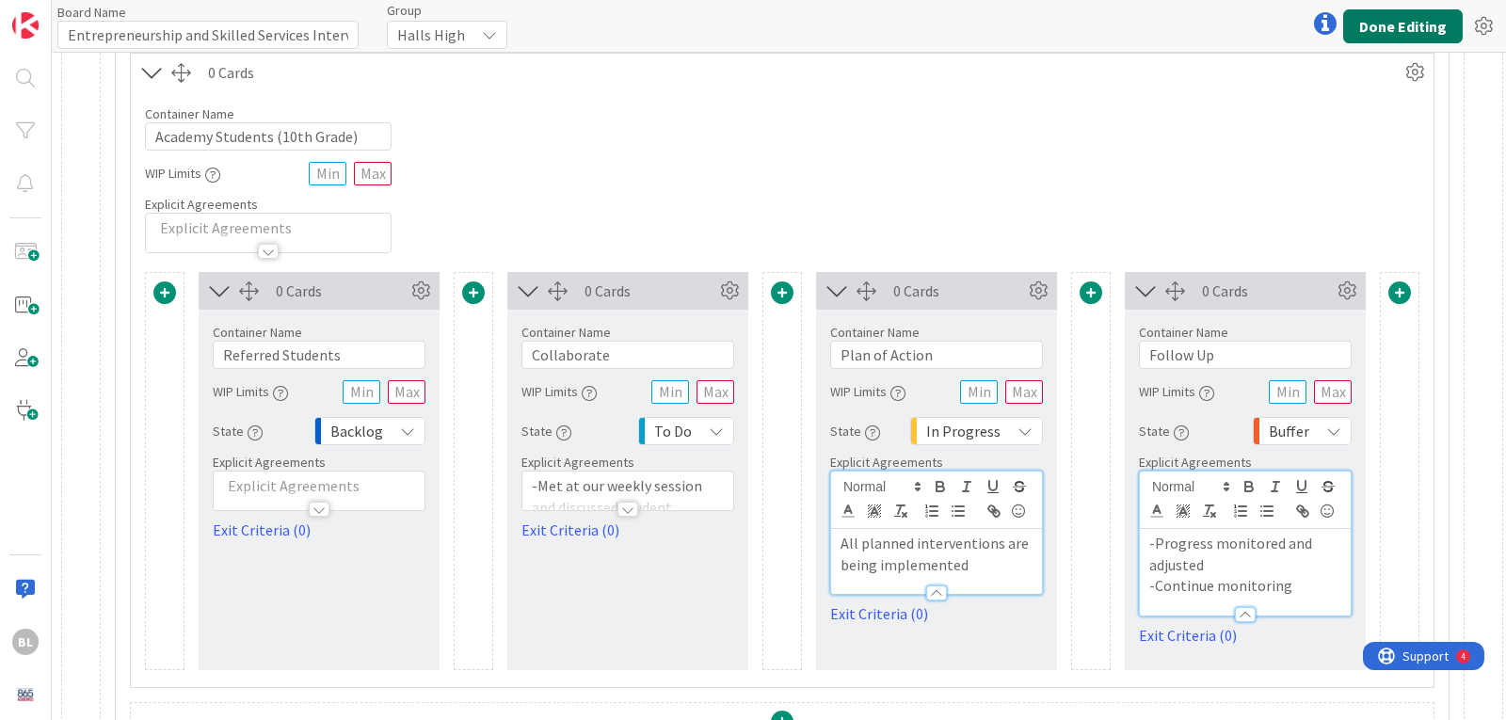
click at [1412, 25] on button "Done Editing" at bounding box center [1403, 26] width 120 height 34
